Goal: Task Accomplishment & Management: Complete application form

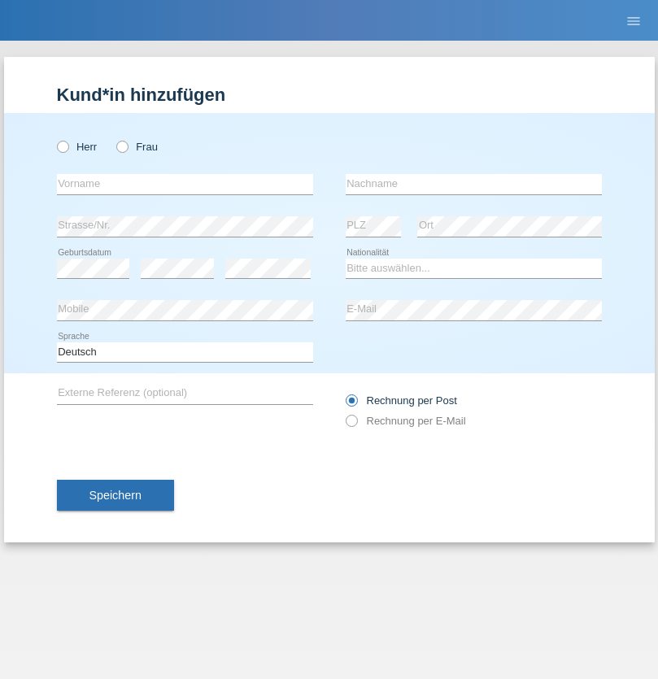
radio input "true"
click at [185, 184] on input "text" at bounding box center [185, 184] width 256 height 20
type input "Berkan"
click at [473, 184] on input "text" at bounding box center [473, 184] width 256 height 20
type input "Koyun"
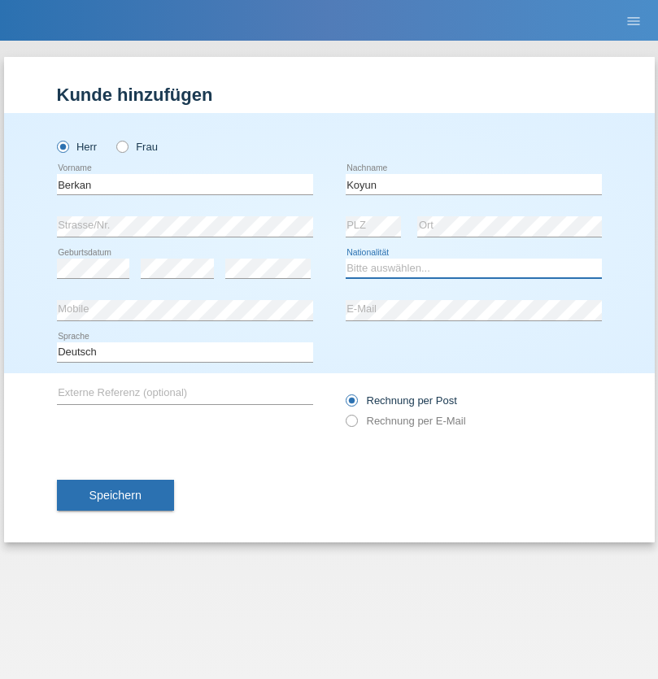
select select "TR"
select select "C"
select select "31"
select select "01"
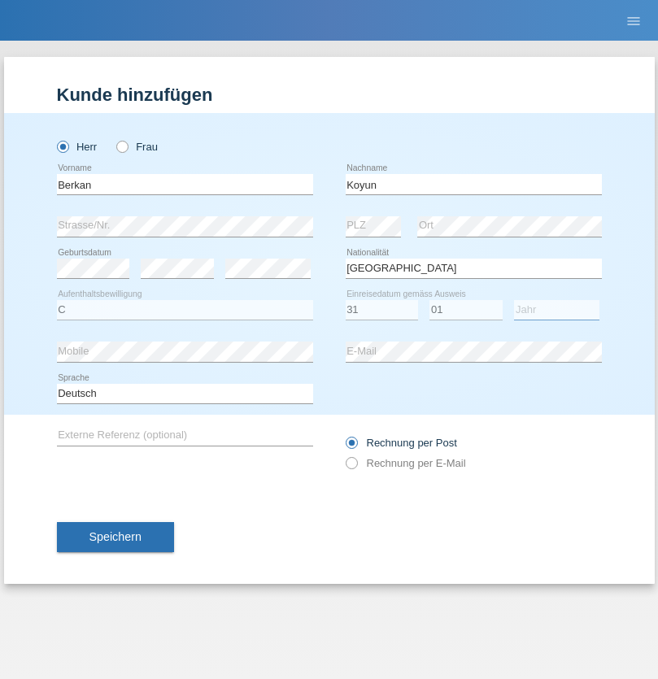
select select "2007"
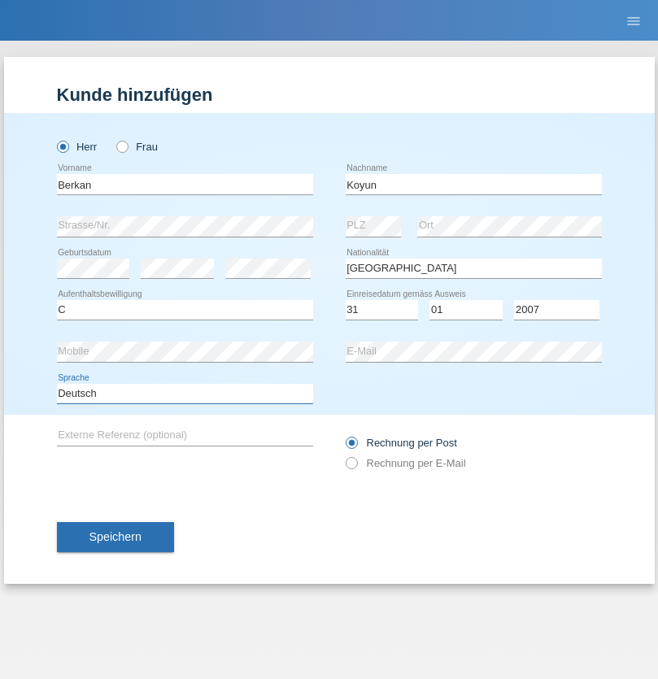
select select "en"
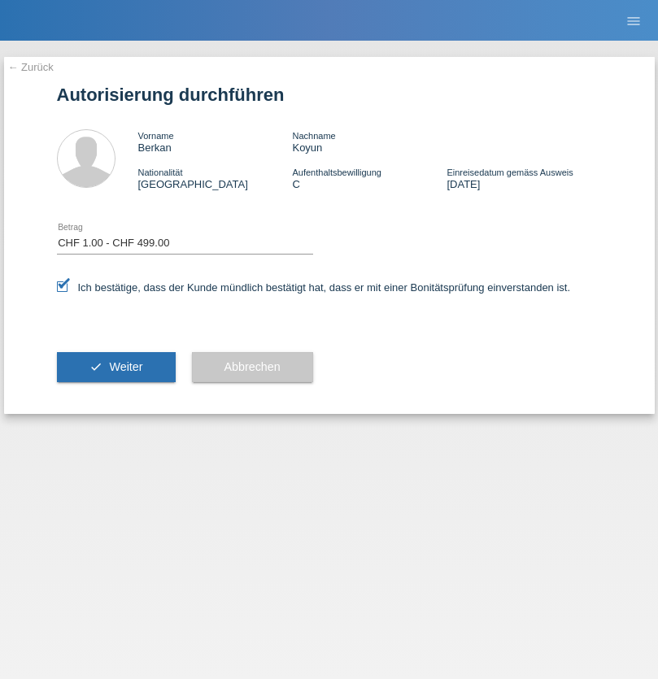
select select "1"
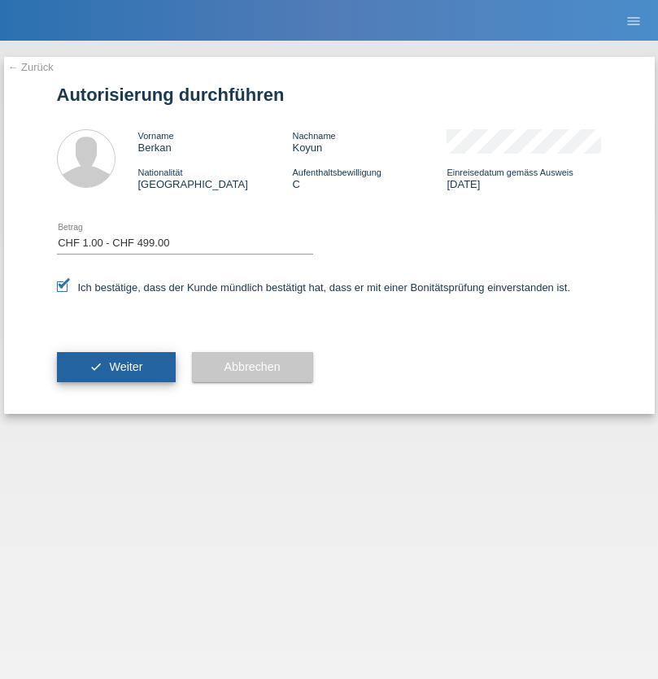
click at [115, 367] on span "Weiter" at bounding box center [125, 366] width 33 height 13
